Goal: Navigation & Orientation: Find specific page/section

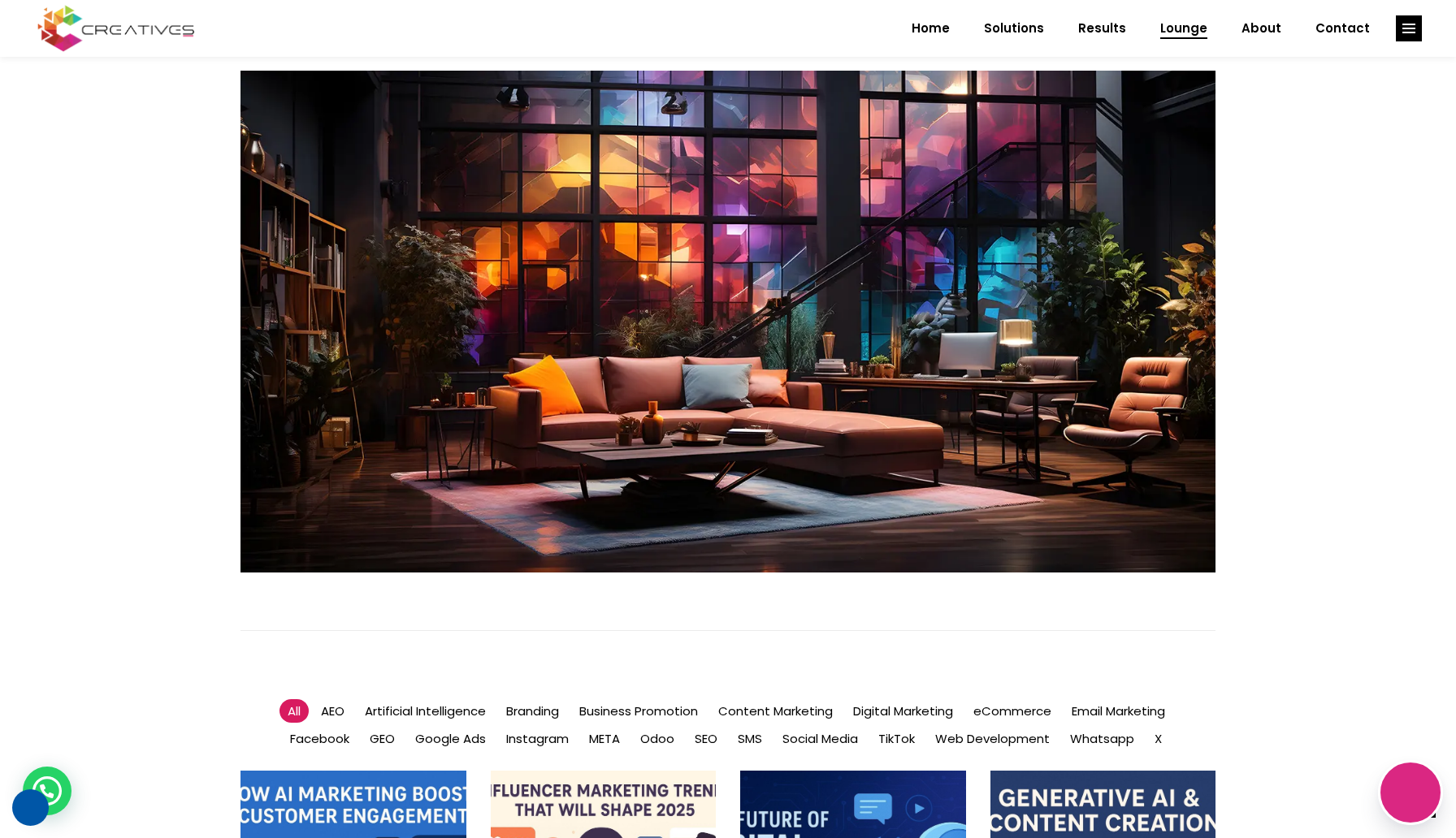
scroll to position [450, 0]
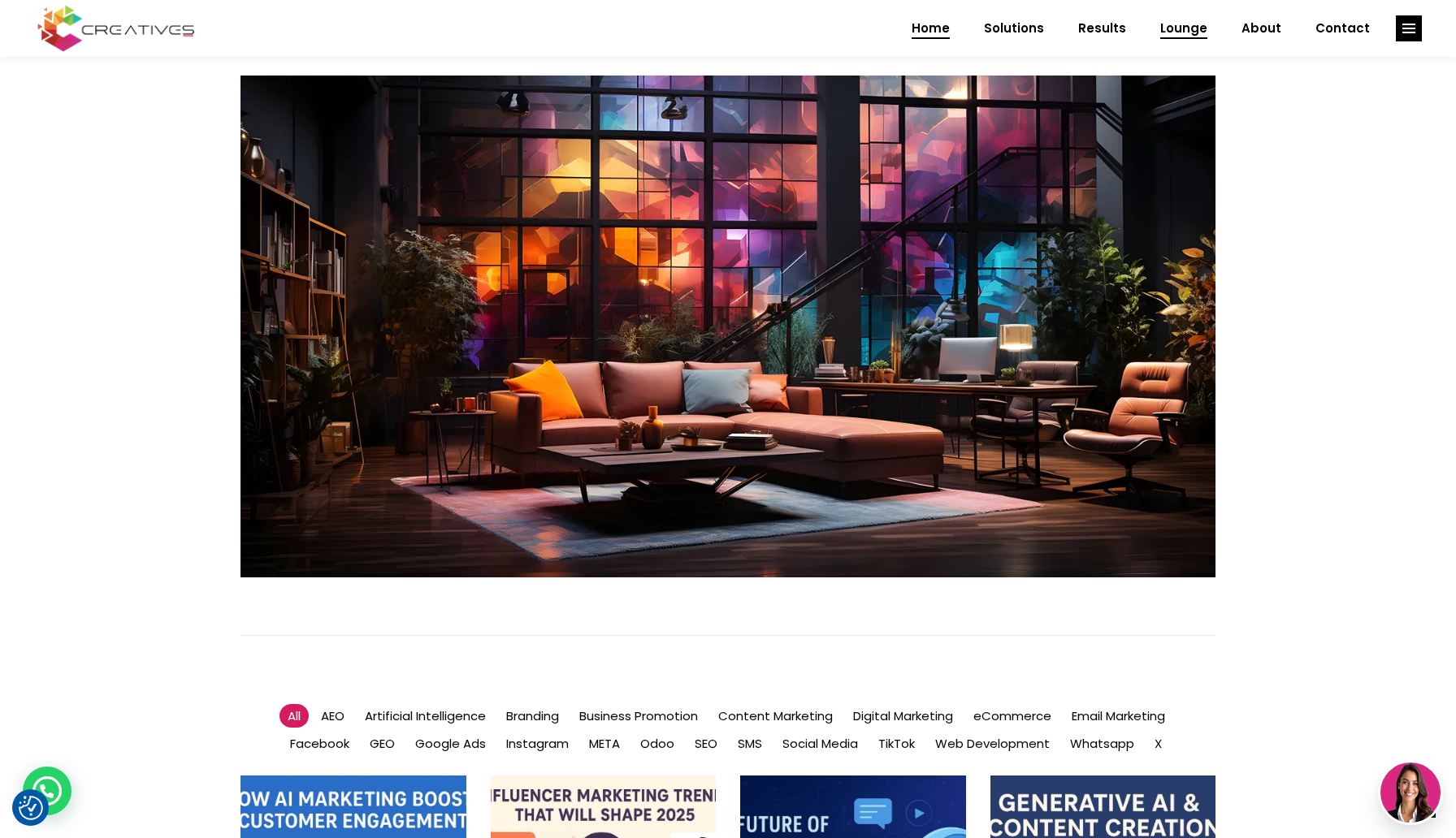
click at [950, 17] on span "Home" at bounding box center [931, 28] width 38 height 43
